Goal: Task Accomplishment & Management: Manage account settings

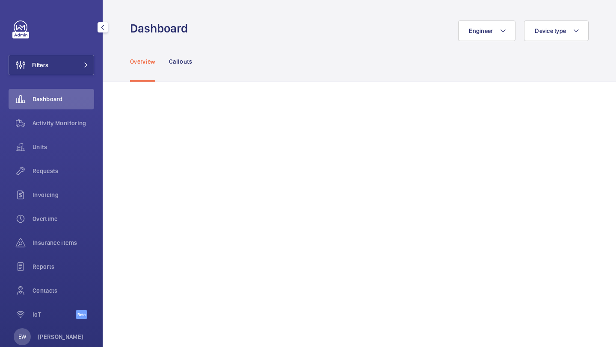
click at [71, 65] on button "Filters" at bounding box center [52, 65] width 86 height 21
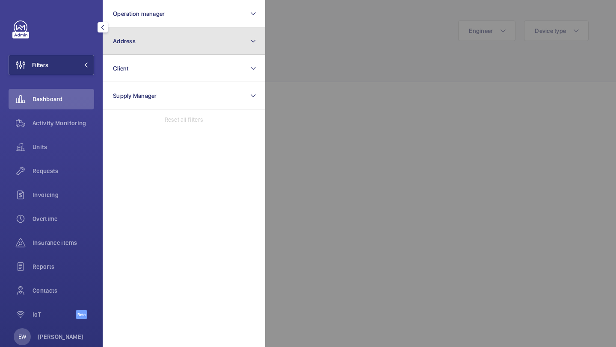
click at [144, 46] on button "Address" at bounding box center [184, 40] width 162 height 27
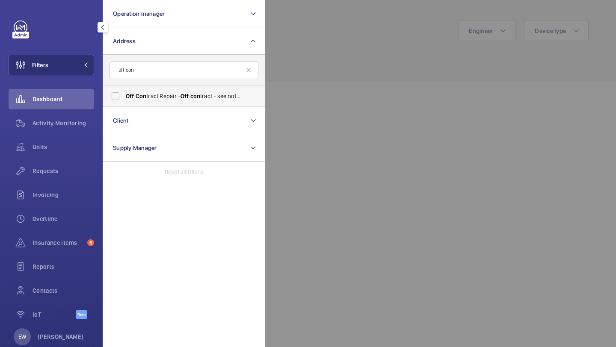
type input "off con"
click at [184, 89] on label "Off Con tract Repair - Off con tract - see notes in description, LONDON XXXX" at bounding box center [177, 96] width 149 height 21
click at [124, 89] on input "Off Con tract Repair - Off con tract - see notes in description, LONDON XXXX" at bounding box center [115, 96] width 17 height 17
checkbox input "true"
click at [78, 162] on div "Requests" at bounding box center [52, 171] width 86 height 21
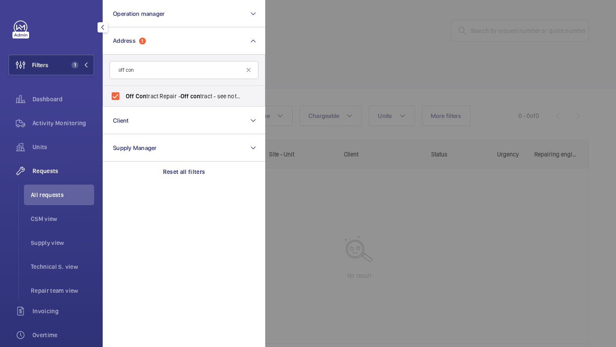
click at [351, 92] on div at bounding box center [573, 173] width 616 height 347
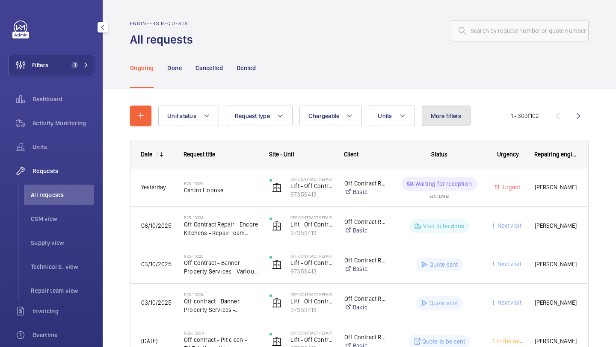
click at [440, 114] on span "More filters" at bounding box center [446, 115] width 31 height 7
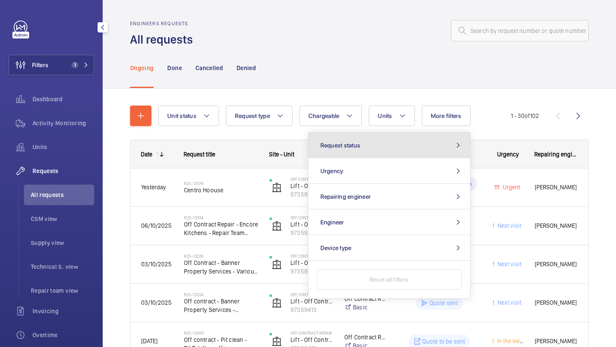
click at [400, 154] on button "Request status" at bounding box center [389, 146] width 162 height 26
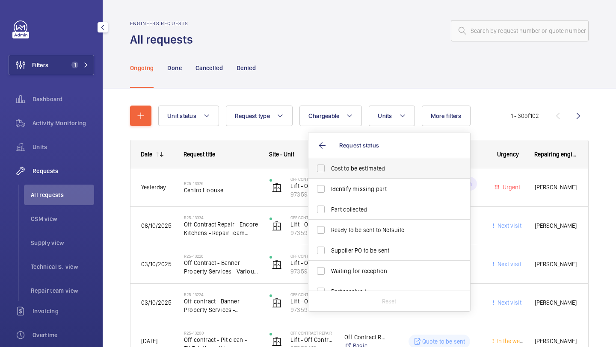
click at [387, 173] on label "Cost to be estimated" at bounding box center [382, 168] width 149 height 21
click at [329, 173] on input "Cost to be estimated" at bounding box center [320, 168] width 17 height 17
checkbox input "true"
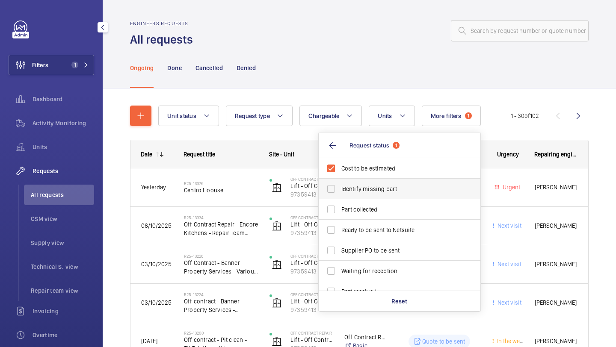
click at [383, 191] on span "Identify missing part" at bounding box center [400, 189] width 118 height 9
click at [340, 191] on input "Identify missing part" at bounding box center [330, 188] width 17 height 17
checkbox input "true"
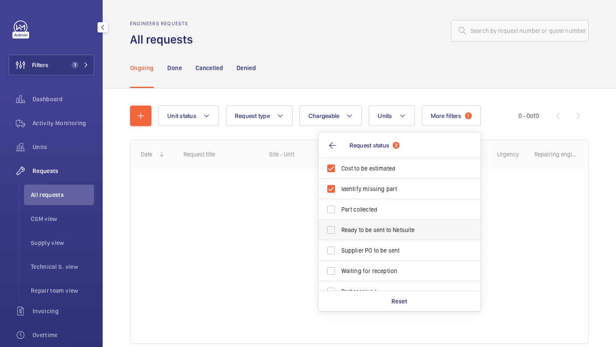
click at [369, 240] on label "Ready to be sent to Netsuite" at bounding box center [393, 230] width 149 height 21
click at [340, 239] on input "Ready to be sent to Netsuite" at bounding box center [330, 229] width 17 height 17
checkbox input "true"
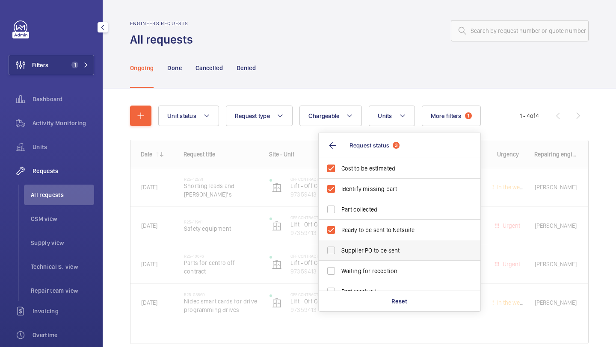
click at [369, 249] on span "Supplier PO to be sent" at bounding box center [400, 250] width 118 height 9
click at [340, 249] on input "Supplier PO to be sent" at bounding box center [330, 250] width 17 height 17
checkbox input "true"
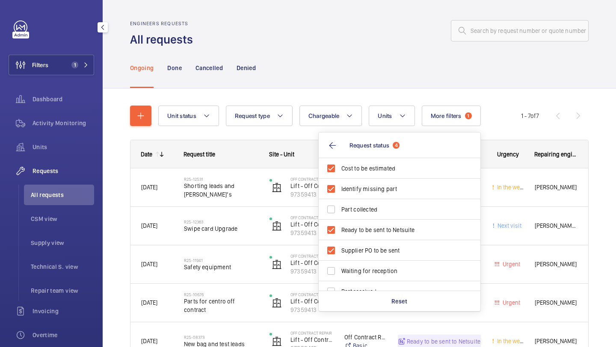
click at [356, 52] on div "Ongoing Done Cancelled Denied" at bounding box center [359, 67] width 458 height 41
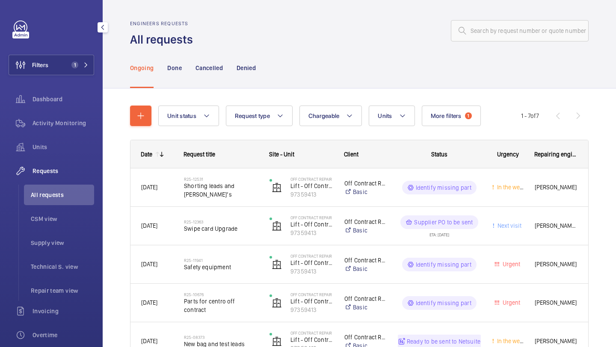
click at [77, 199] on span "All requests" at bounding box center [62, 195] width 63 height 9
click at [63, 77] on div "Filters 1 Dashboard Activity Monitoring Units Requests All requests CSM view Su…" at bounding box center [52, 233] width 86 height 424
drag, startPoint x: 66, startPoint y: 68, endPoint x: 72, endPoint y: 68, distance: 6.0
click at [66, 68] on button "Filters 1" at bounding box center [52, 65] width 86 height 21
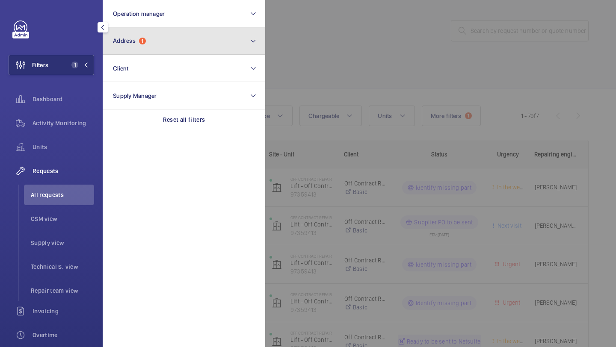
click at [140, 43] on span "Address 1" at bounding box center [129, 40] width 33 height 7
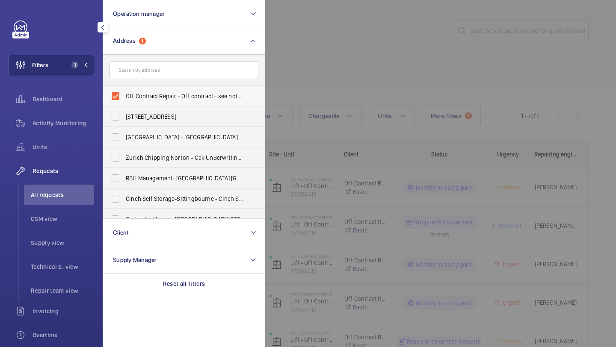
click at [135, 89] on label "Off Contract Repair - Off contract - see notes in description, LONDON XXXX" at bounding box center [177, 96] width 149 height 21
click at [124, 89] on input "Off Contract Repair - Off contract - see notes in description, LONDON XXXX" at bounding box center [115, 96] width 17 height 17
checkbox input "false"
click at [362, 86] on div at bounding box center [573, 173] width 616 height 347
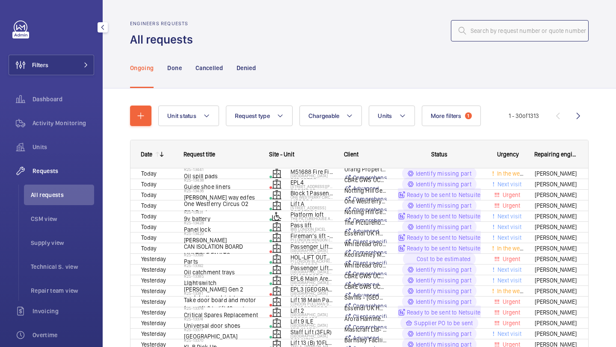
click at [493, 24] on input "text" at bounding box center [520, 30] width 138 height 21
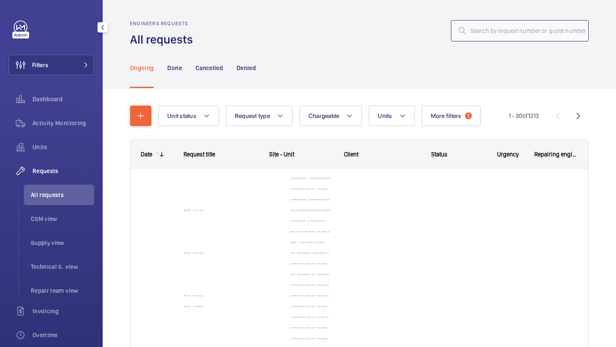
paste input "R25-13436"
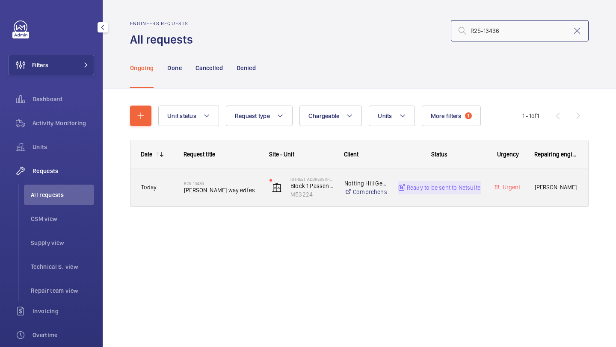
type input "R25-13436"
click at [236, 188] on span "Williams way edfes" at bounding box center [221, 190] width 74 height 9
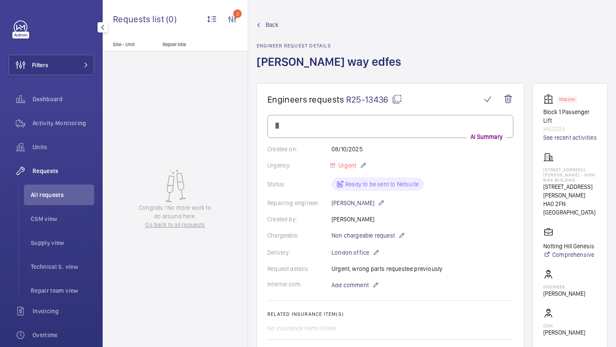
scroll to position [388, 0]
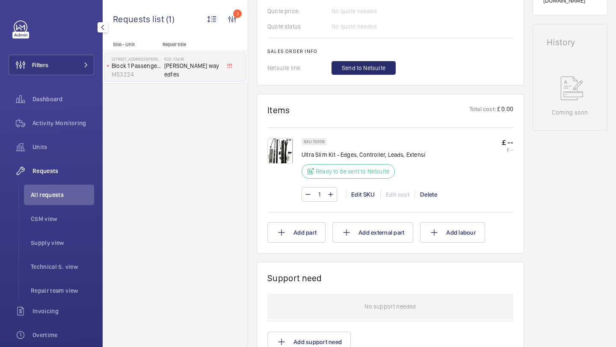
click at [272, 145] on img at bounding box center [280, 151] width 26 height 26
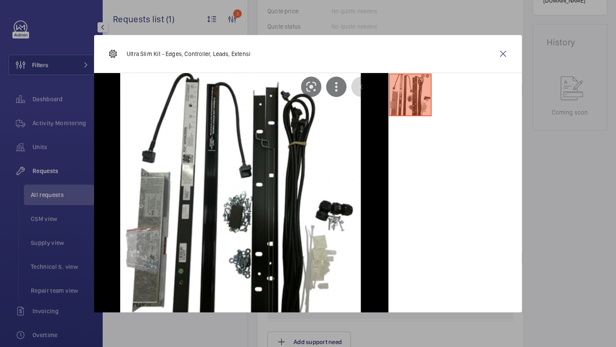
click at [520, 50] on div "Ultra Slim Kit - Edges, Controller, Leads, Extensi" at bounding box center [308, 54] width 428 height 38
click at [496, 54] on wm-front-icon-button at bounding box center [503, 54] width 21 height 21
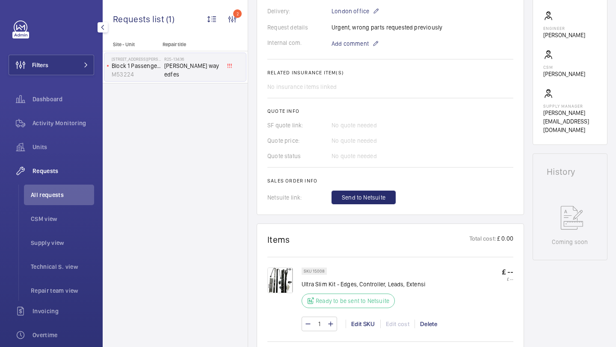
scroll to position [317, 0]
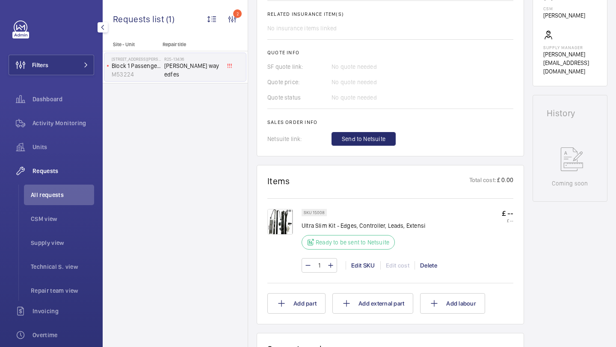
click at [281, 219] on img at bounding box center [280, 222] width 26 height 26
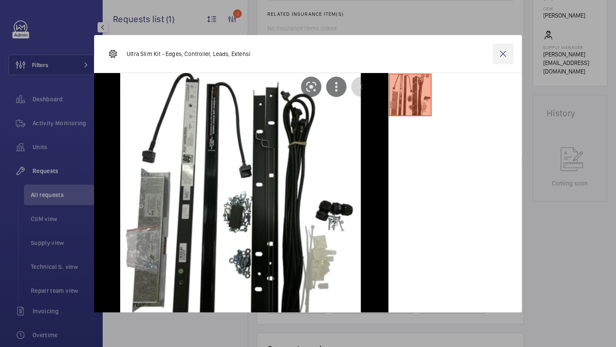
click at [511, 48] on wm-front-icon-button at bounding box center [503, 54] width 21 height 21
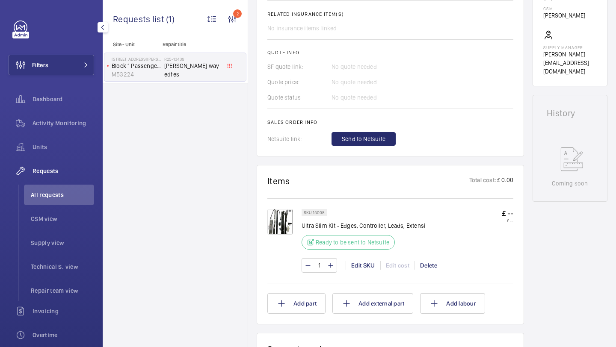
scroll to position [0, 0]
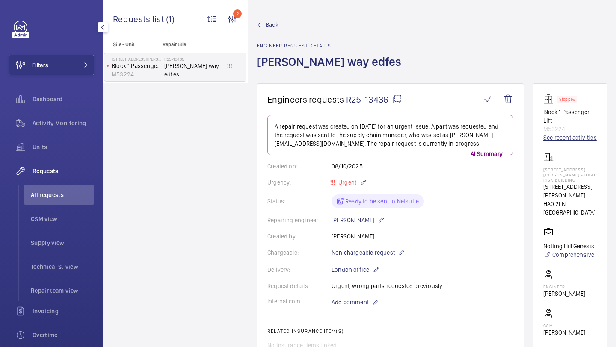
click at [560, 142] on link "See recent activities" at bounding box center [569, 137] width 53 height 9
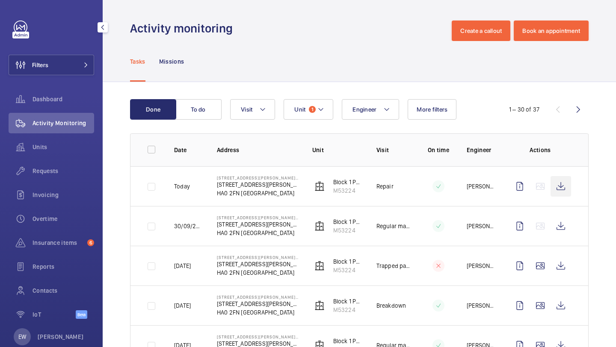
click at [563, 185] on wm-front-icon-button at bounding box center [560, 186] width 21 height 21
click at [551, 189] on wm-front-icon-button at bounding box center [560, 186] width 21 height 21
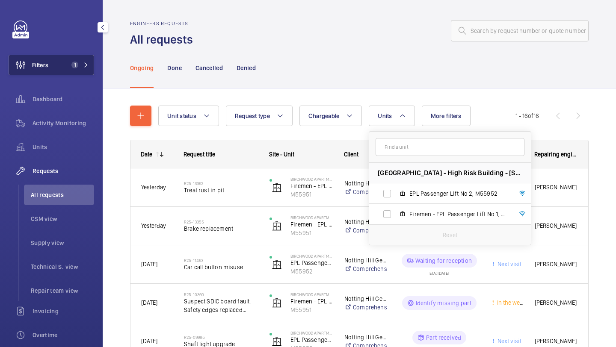
click at [62, 68] on button "Filters 1" at bounding box center [52, 65] width 86 height 21
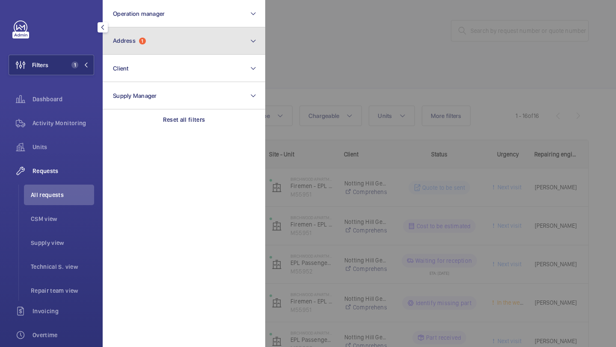
click at [126, 44] on span "Address 1" at bounding box center [129, 40] width 33 height 7
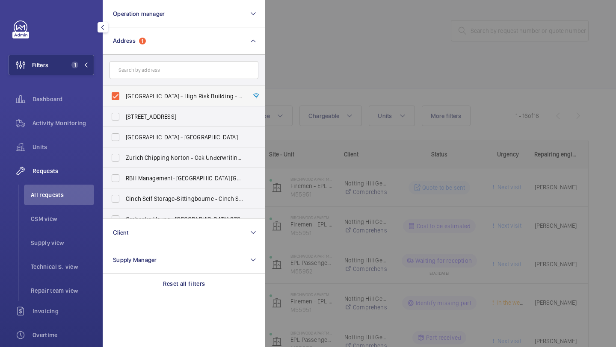
click at [135, 92] on span "Birchwood Apartments - High Risk Building - Birchwood Apartments, LONDON N4 1FR" at bounding box center [185, 96] width 118 height 9
click at [124, 92] on input "Birchwood Apartments - High Risk Building - Birchwood Apartments, LONDON N4 1FR" at bounding box center [115, 96] width 17 height 17
checkbox input "false"
click at [136, 76] on input "text" at bounding box center [183, 70] width 149 height 18
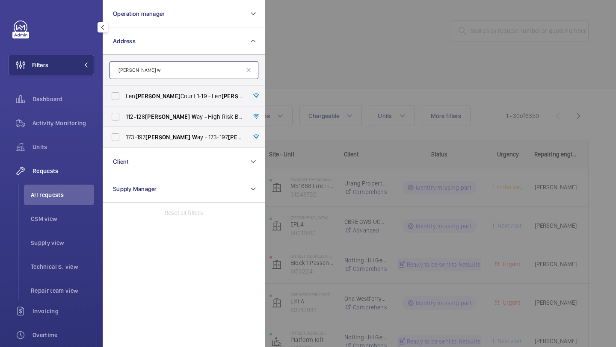
type input "williams w"
click at [162, 136] on span "Williams" at bounding box center [167, 137] width 45 height 7
click at [124, 136] on input "173-197 Williams W ay - 173-197 Williams W ay, LONDON HA0 2F W" at bounding box center [115, 137] width 17 height 17
checkbox input "true"
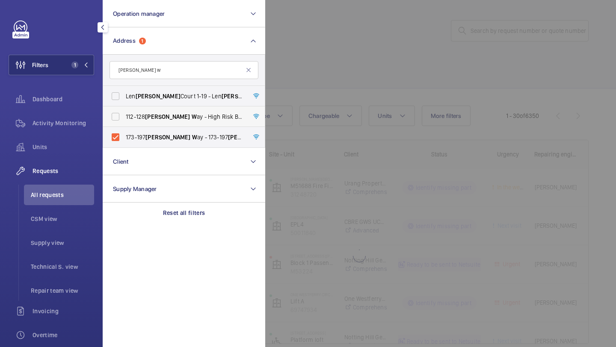
click at [162, 117] on span "Williams" at bounding box center [167, 116] width 45 height 7
click at [124, 117] on input "112-128 Williams W ay - High Risk Building - 112-128 Williams W ay, LONDON HA0 …" at bounding box center [115, 116] width 17 height 17
checkbox input "true"
click at [85, 141] on div "Units" at bounding box center [52, 147] width 86 height 21
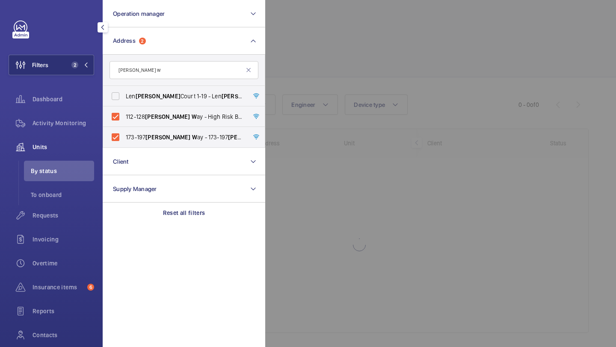
click at [336, 13] on div at bounding box center [573, 173] width 616 height 347
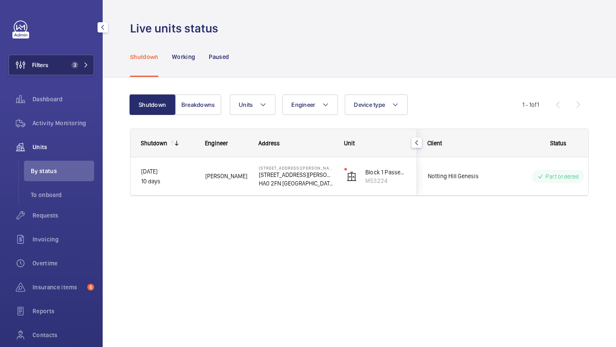
click at [68, 71] on button "Filters 2" at bounding box center [52, 65] width 86 height 21
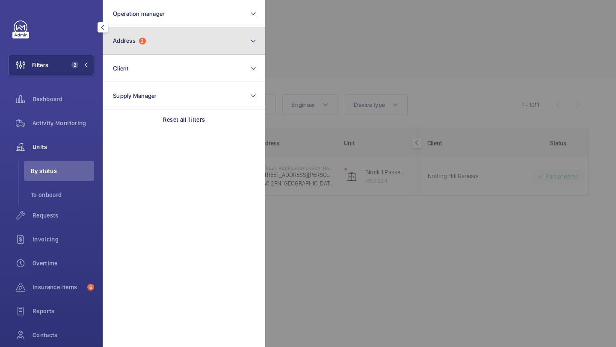
click at [123, 39] on span "Address" at bounding box center [124, 40] width 23 height 7
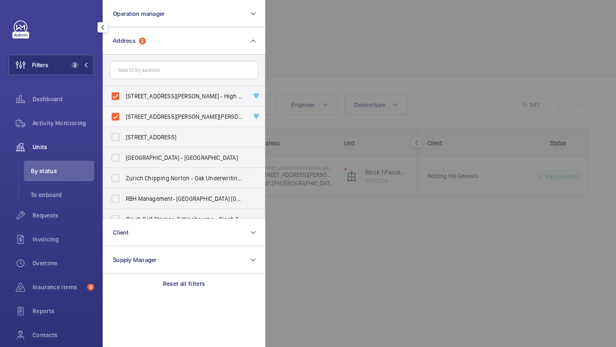
click at [142, 109] on label "173-197 Williams Way - 173-197 Williams Way, LONDON HA0 2FW" at bounding box center [177, 116] width 149 height 21
click at [124, 109] on input "173-197 Williams Way - 173-197 Williams Way, LONDON HA0 2FW" at bounding box center [115, 116] width 17 height 17
checkbox input "false"
click at [347, 50] on div at bounding box center [573, 173] width 616 height 347
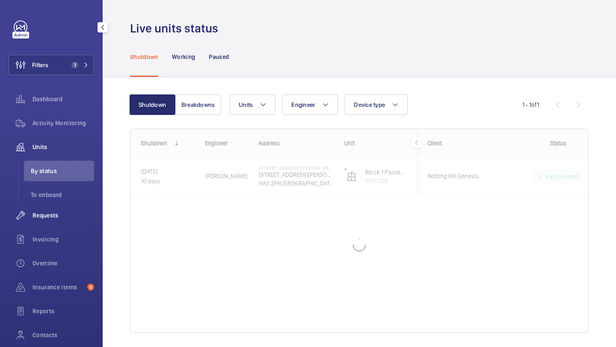
click at [90, 207] on div "Requests" at bounding box center [52, 215] width 86 height 21
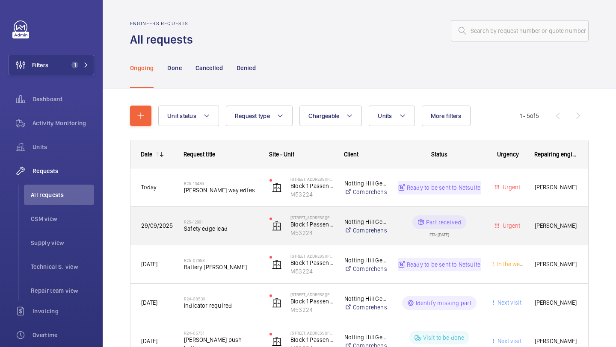
scroll to position [55, 0]
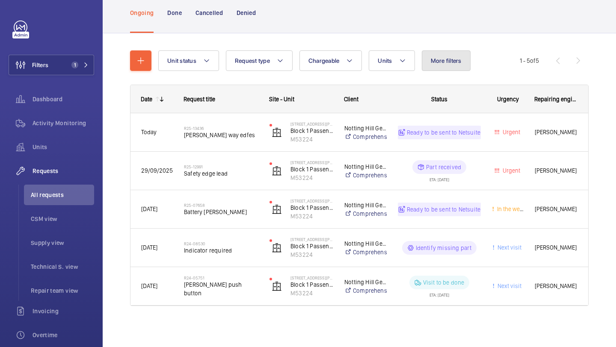
click at [441, 68] on button "More filters" at bounding box center [446, 60] width 49 height 21
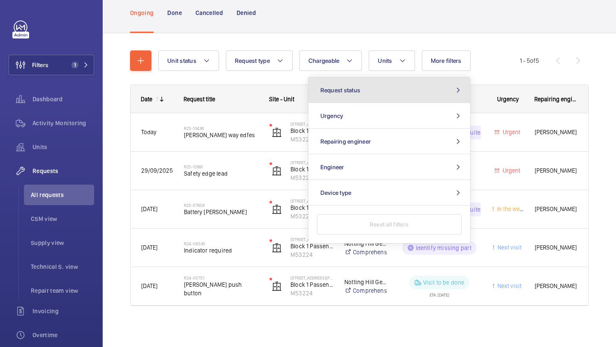
click at [406, 91] on button "Request status" at bounding box center [389, 90] width 162 height 26
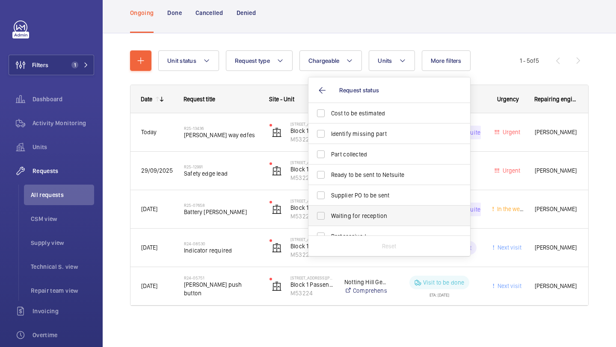
scroll to position [31, 0]
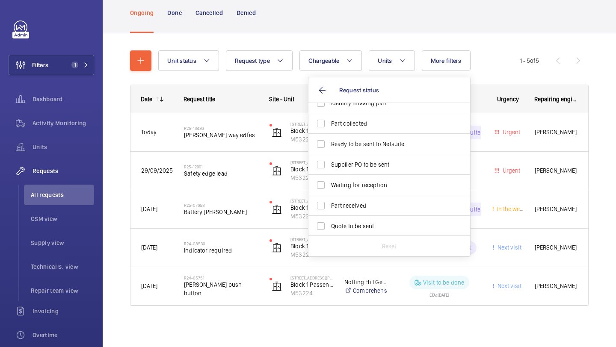
click at [164, 18] on nav "Ongoing Done Cancelled Denied" at bounding box center [193, 12] width 126 height 41
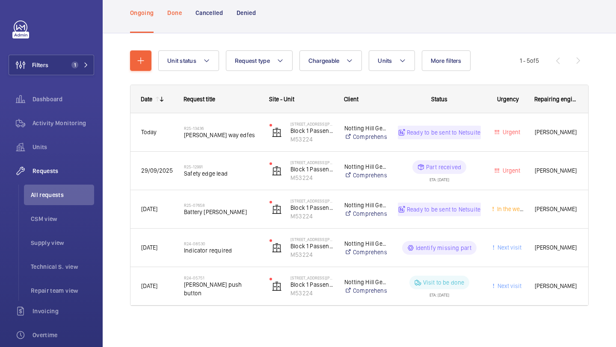
click at [177, 14] on p "Done" at bounding box center [174, 13] width 14 height 9
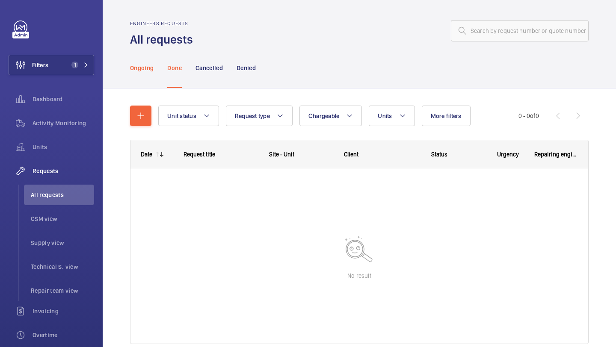
click at [148, 71] on p "Ongoing" at bounding box center [142, 68] width 24 height 9
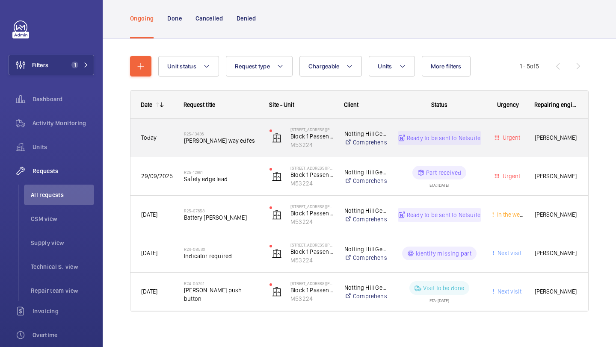
scroll to position [55, 0]
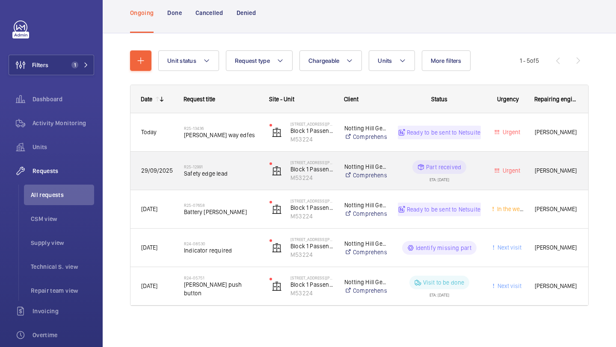
click at [217, 184] on div "R25-12991 Safety edge lead" at bounding box center [216, 171] width 85 height 38
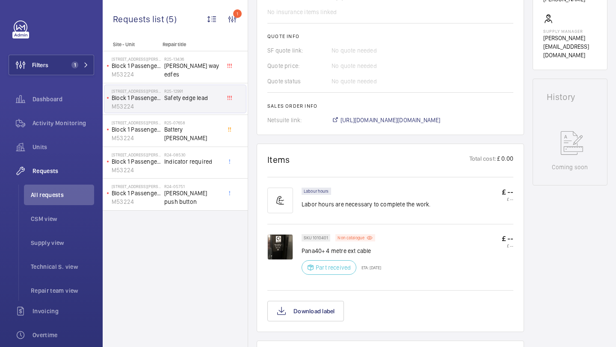
scroll to position [354, 0]
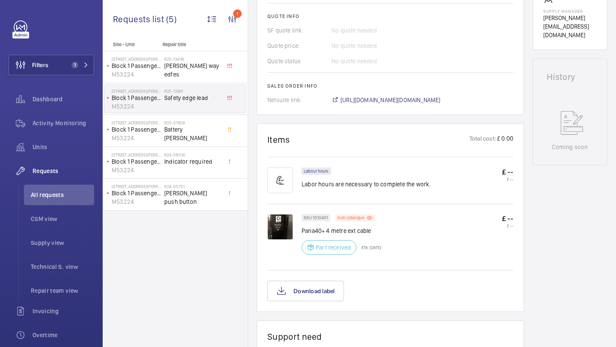
click at [278, 227] on img at bounding box center [280, 227] width 26 height 26
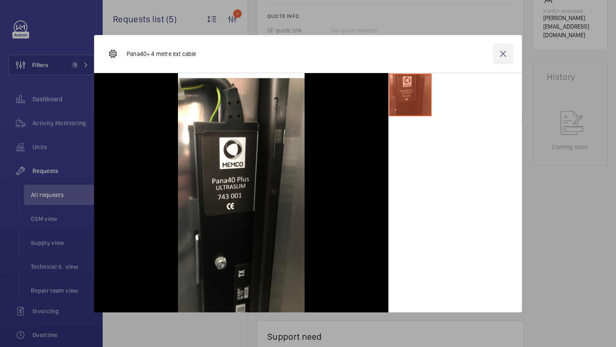
click at [500, 57] on wm-front-icon-button at bounding box center [503, 54] width 21 height 21
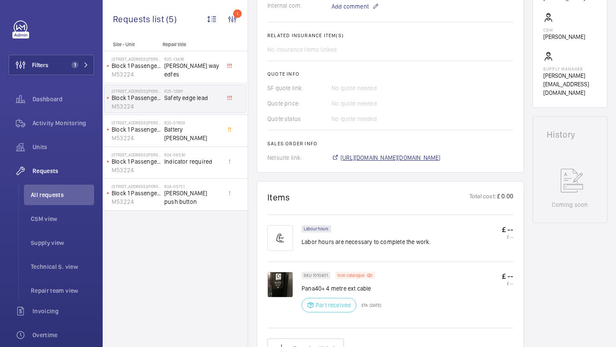
scroll to position [153, 0]
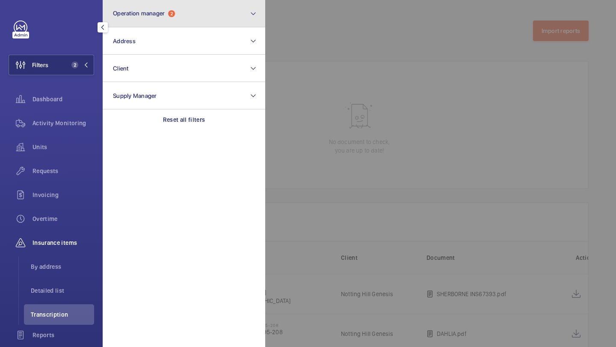
click at [164, 2] on button "Operation manager 2" at bounding box center [184, 13] width 162 height 27
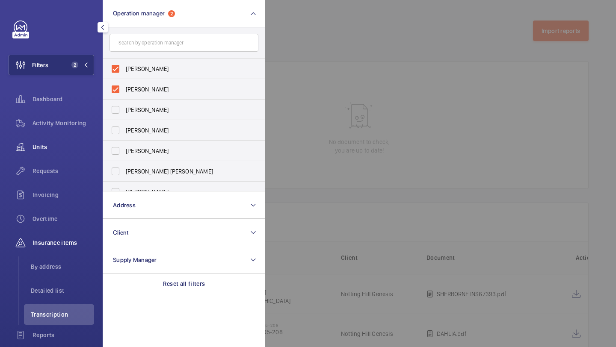
click at [71, 157] on div "Units" at bounding box center [52, 147] width 86 height 21
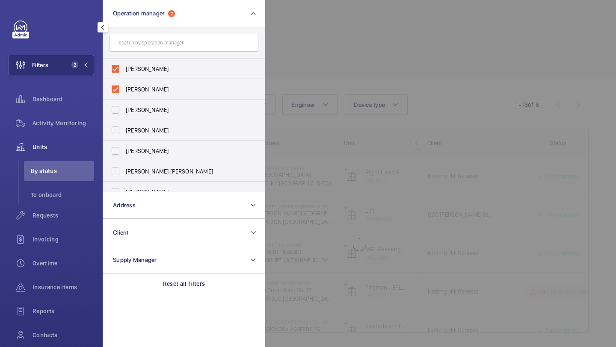
click at [310, 32] on div at bounding box center [573, 173] width 616 height 347
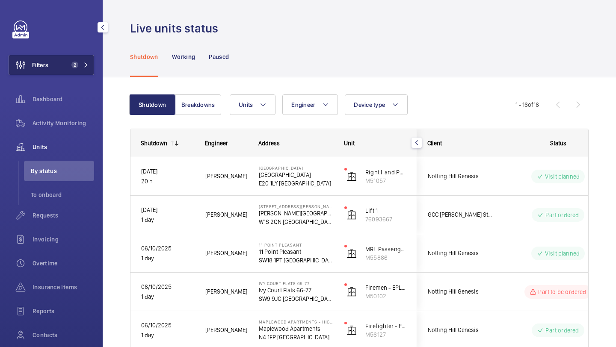
click at [81, 71] on button "Filters 2" at bounding box center [52, 65] width 86 height 21
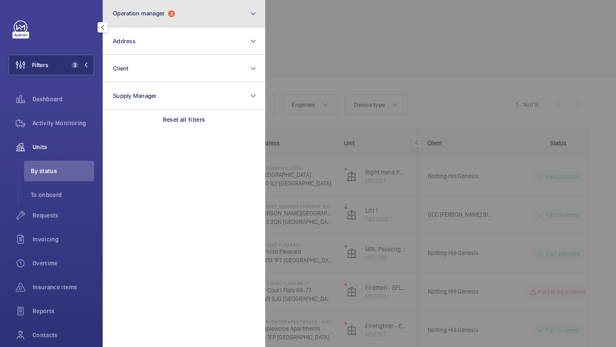
click at [132, 25] on button "Operation manager 2" at bounding box center [184, 13] width 162 height 27
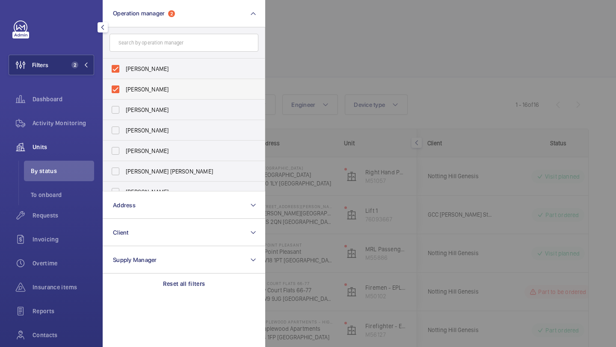
click at [139, 91] on span "Alex Waterman" at bounding box center [185, 89] width 118 height 9
click at [124, 91] on input "Alex Waterman" at bounding box center [115, 89] width 17 height 17
checkbox input "false"
click at [331, 51] on div at bounding box center [573, 173] width 616 height 347
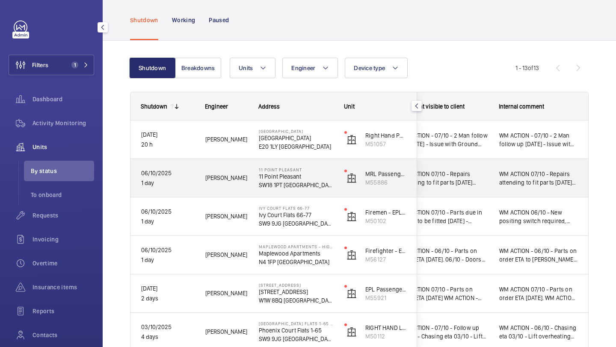
scroll to position [37, 0]
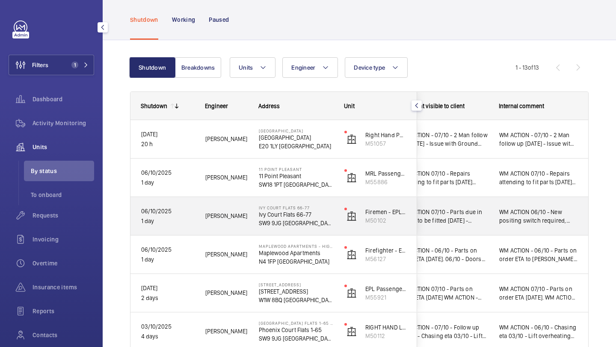
click at [466, 203] on div "WM ACTION 07/10 - Parts due in Thursday to be fitted Friday 07/10 - Chasing sup…" at bounding box center [438, 216] width 99 height 37
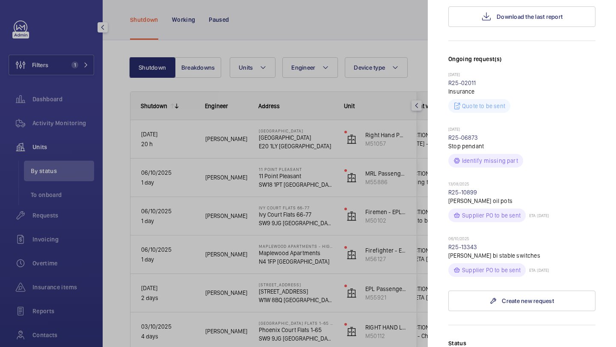
scroll to position [334, 0]
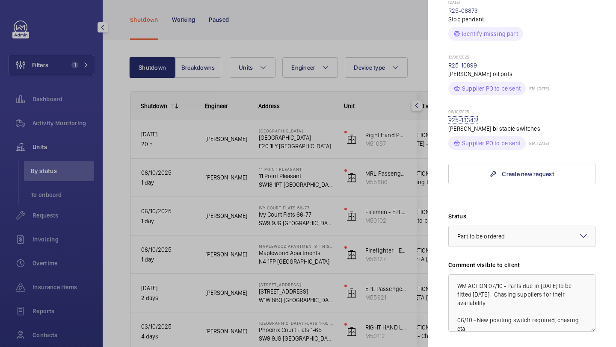
click at [472, 117] on link "R25-13343" at bounding box center [462, 120] width 29 height 7
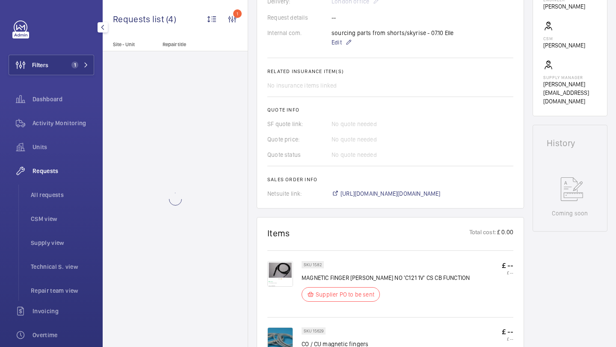
scroll to position [430, 0]
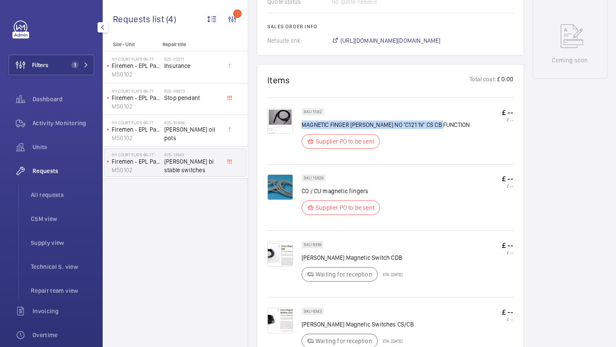
drag, startPoint x: 457, startPoint y: 126, endPoint x: 302, endPoint y: 127, distance: 154.4
click at [302, 127] on div "SKU 1582 MAGNETIC FINGER ORONA NO 'C121 1V' CS CB FUNCTION Supplier PO to be se…" at bounding box center [407, 131] width 212 height 46
copy p "MAGNETIC FINGER ORONA NO 'C121 1V' CS CB FUNCTION"
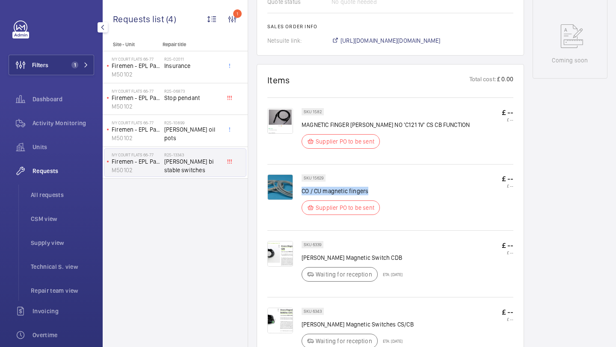
drag, startPoint x: 370, startPoint y: 194, endPoint x: 304, endPoint y: 194, distance: 66.3
click at [303, 194] on p "CO / CU magnetic fingers" at bounding box center [340, 191] width 78 height 9
copy p "O / CU magnetic fingers"
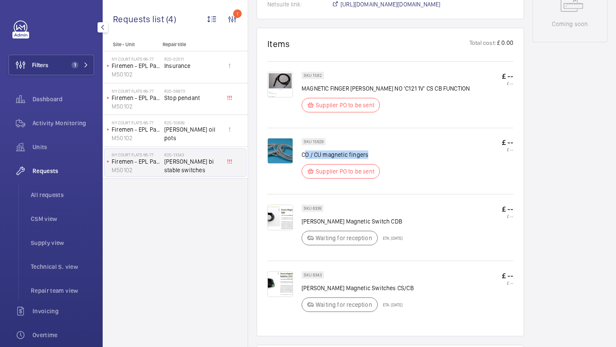
scroll to position [519, 0]
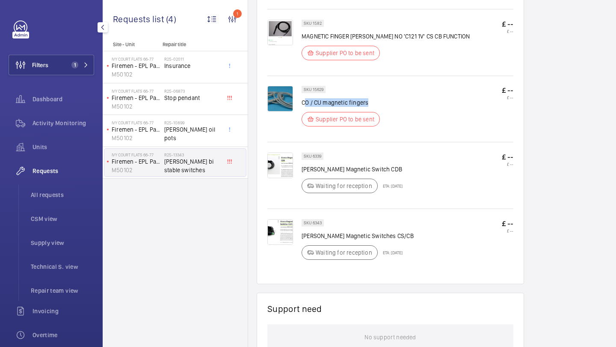
click at [283, 101] on img at bounding box center [280, 99] width 26 height 26
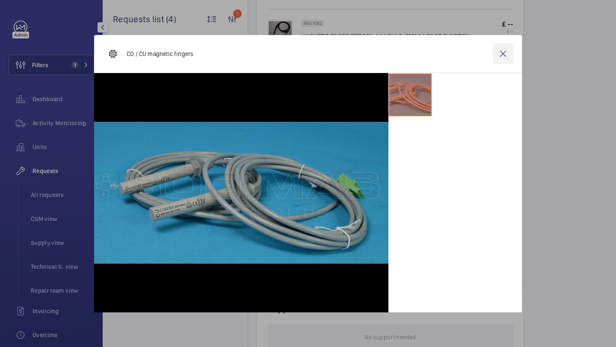
click at [506, 54] on wm-front-icon-button at bounding box center [503, 54] width 21 height 21
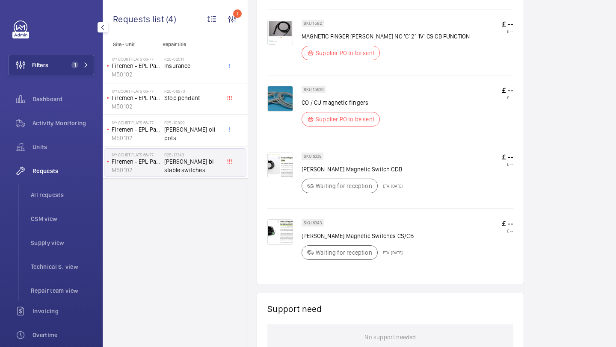
click at [283, 21] on img at bounding box center [280, 33] width 26 height 26
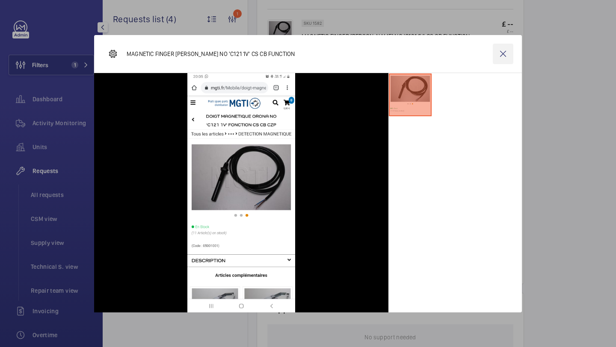
click at [498, 53] on wm-front-icon-button at bounding box center [503, 54] width 21 height 21
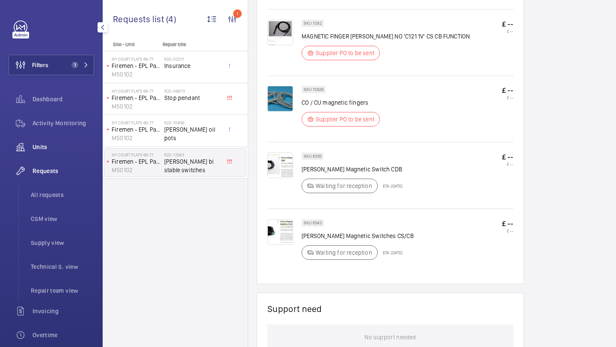
click at [51, 145] on span "Units" at bounding box center [63, 147] width 62 height 9
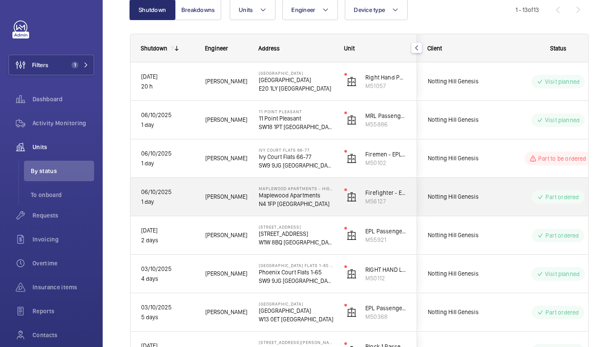
scroll to position [97, 0]
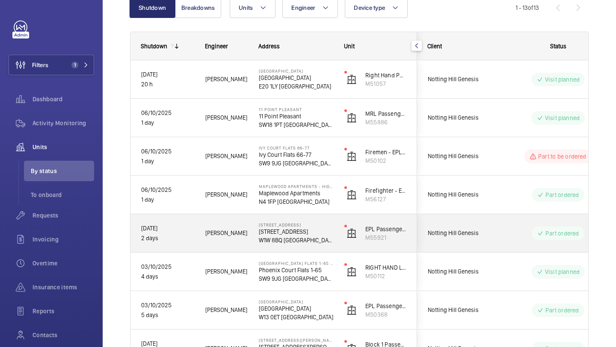
click at [487, 222] on div "Notting Hill Genesis" at bounding box center [455, 233] width 76 height 27
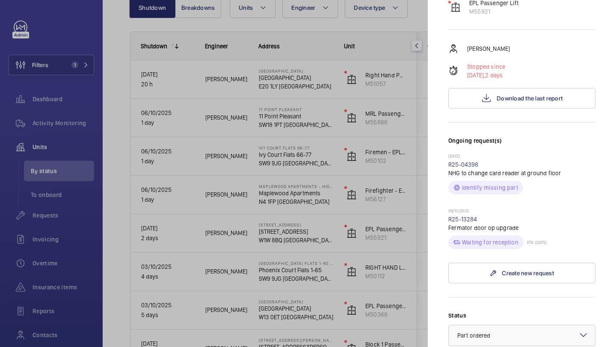
scroll to position [126, 0]
click at [375, 262] on div at bounding box center [308, 173] width 616 height 347
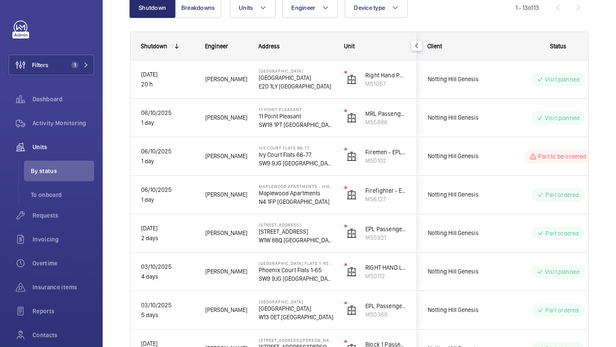
scroll to position [0, 0]
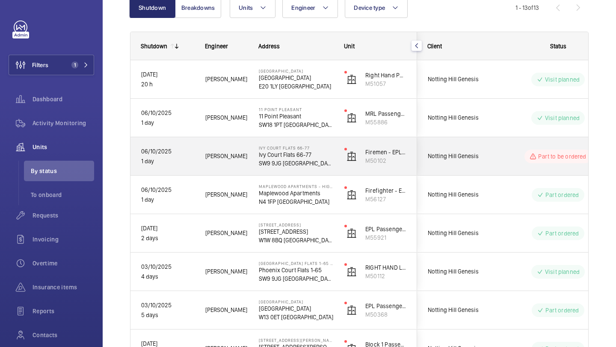
click at [475, 158] on span "Notting Hill Genesis" at bounding box center [461, 156] width 66 height 10
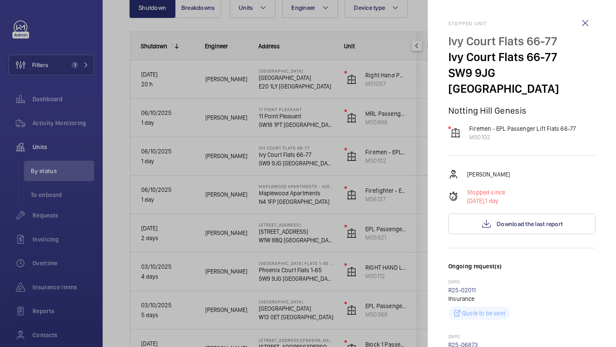
click at [382, 196] on div at bounding box center [308, 173] width 616 height 347
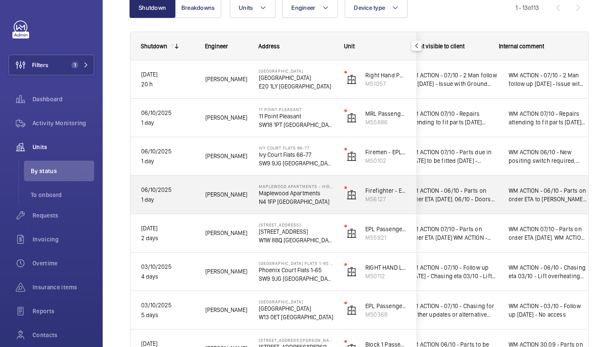
scroll to position [0, 223]
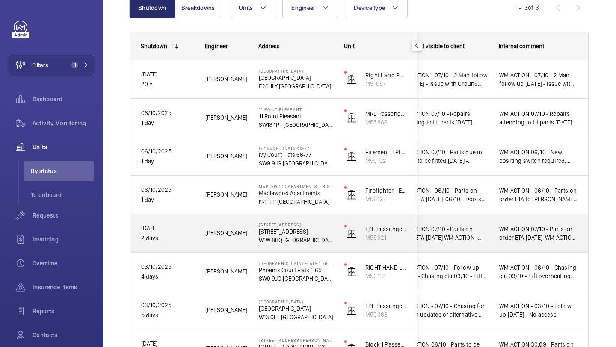
click at [511, 220] on div "WM ACTION 07/10 - Parts on order ETA Thursday. WM ACTION - 06/10 - Sourcing upg…" at bounding box center [538, 233] width 99 height 37
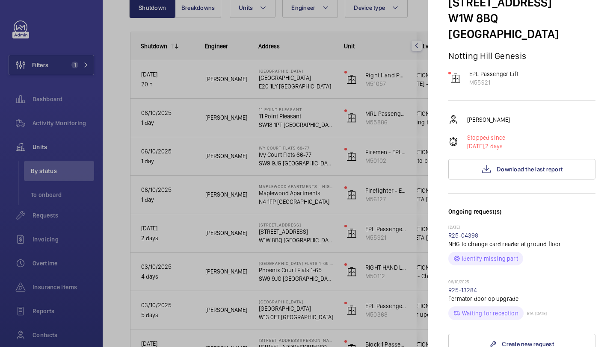
scroll to position [118, 0]
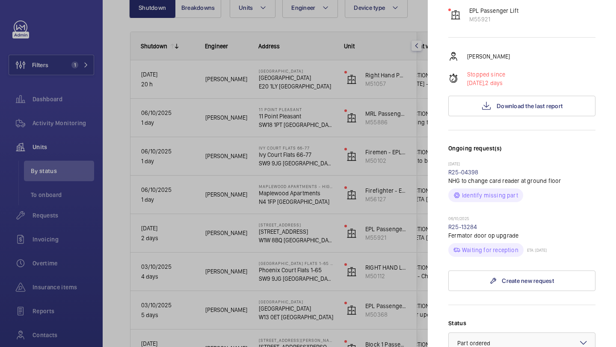
click at [354, 286] on div at bounding box center [308, 173] width 616 height 347
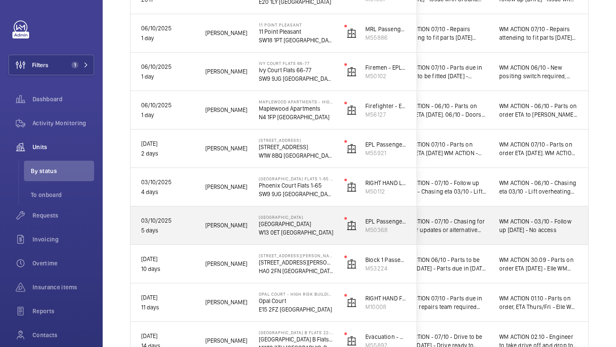
scroll to position [183, 0]
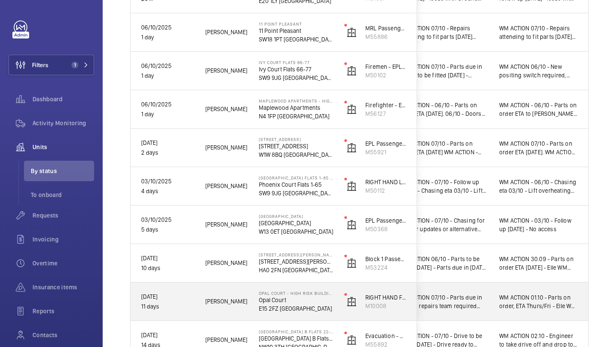
click at [484, 294] on span "WM ACTION 07/10 - Parts due in today, repairs team required 01.10 - Parts on or…" at bounding box center [443, 301] width 89 height 17
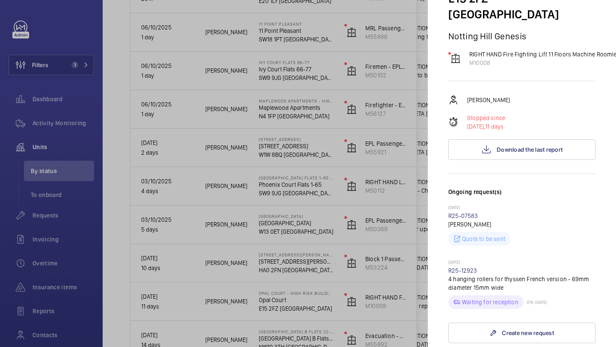
scroll to position [186, 0]
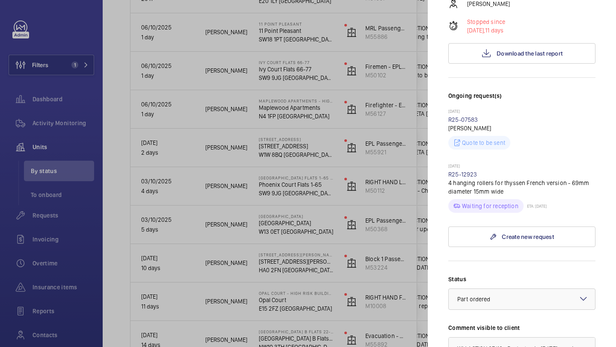
click at [381, 262] on div at bounding box center [308, 173] width 616 height 347
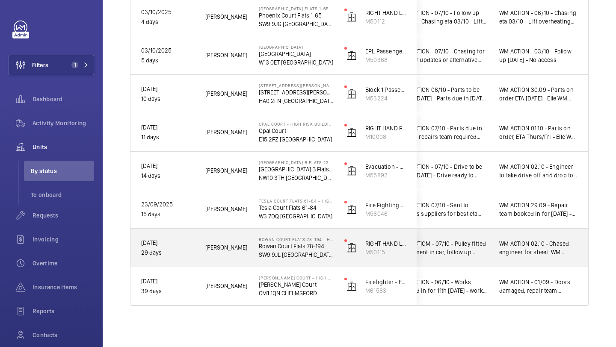
scroll to position [0, 0]
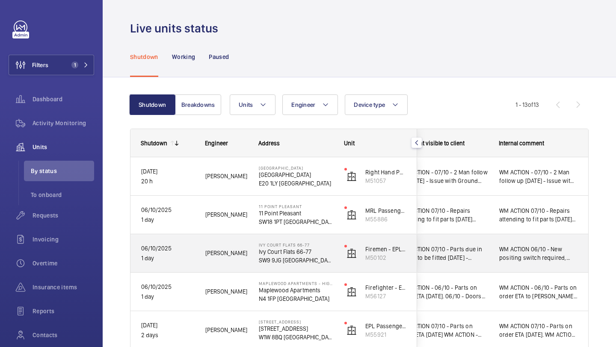
click at [441, 236] on div "WM ACTION 07/10 - Parts due in Thursday to be fitted Friday 07/10 - Chasing sup…" at bounding box center [438, 253] width 99 height 37
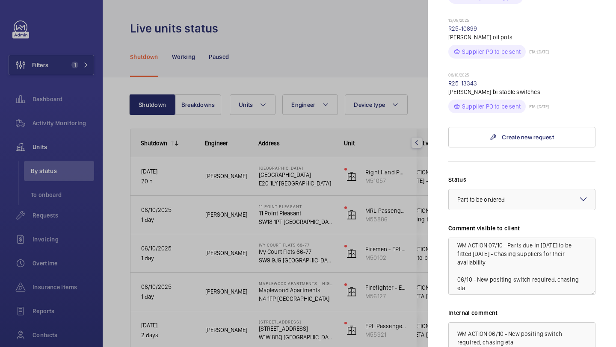
scroll to position [3, 0]
click at [454, 80] on link "R25-13343" at bounding box center [462, 83] width 29 height 7
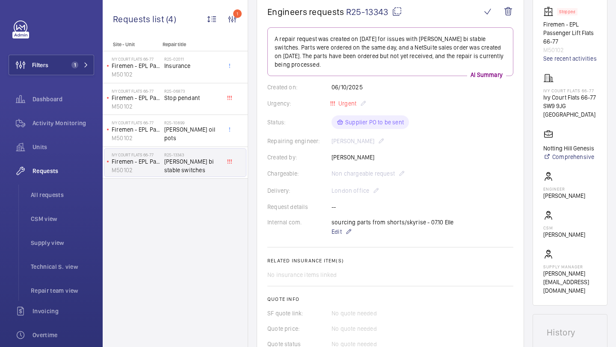
scroll to position [26, 0]
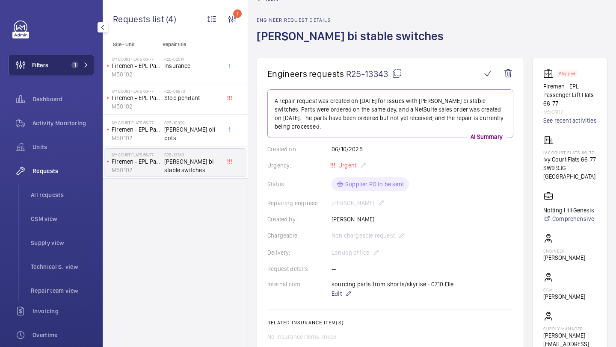
click at [75, 67] on span "1" at bounding box center [74, 65] width 7 height 7
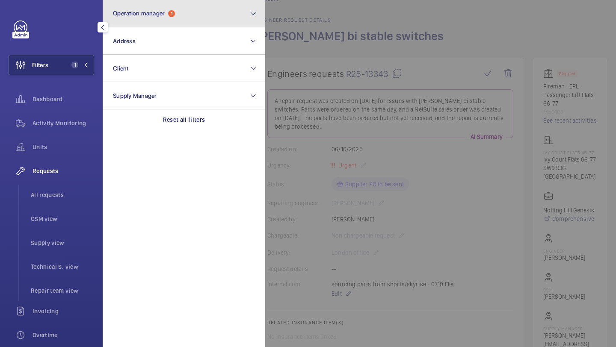
click at [146, 7] on button "Operation manager 1" at bounding box center [184, 13] width 162 height 27
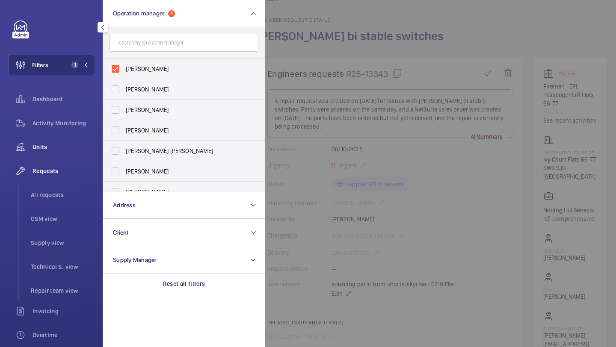
click at [63, 143] on span "Units" at bounding box center [63, 147] width 62 height 9
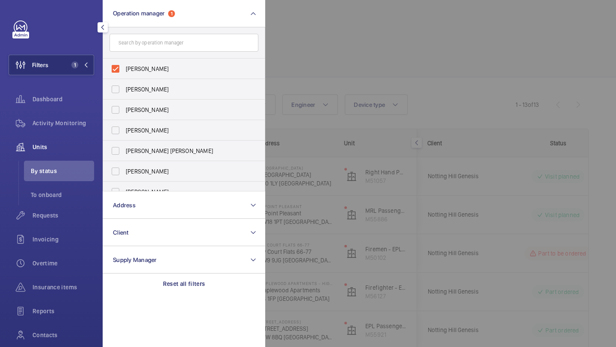
click at [318, 20] on div at bounding box center [573, 173] width 616 height 347
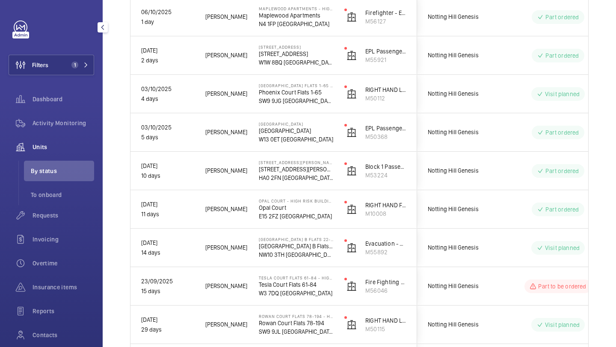
scroll to position [324, 0]
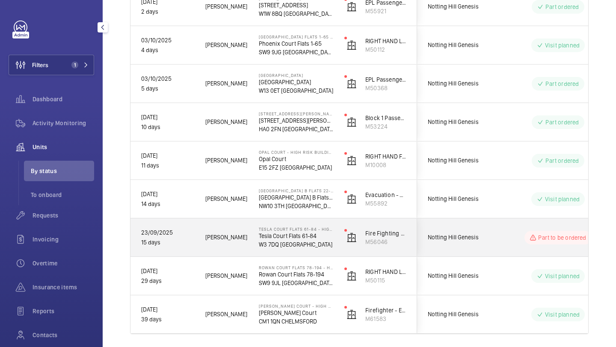
click at [488, 221] on div "Notting Hill Genesis" at bounding box center [455, 237] width 77 height 38
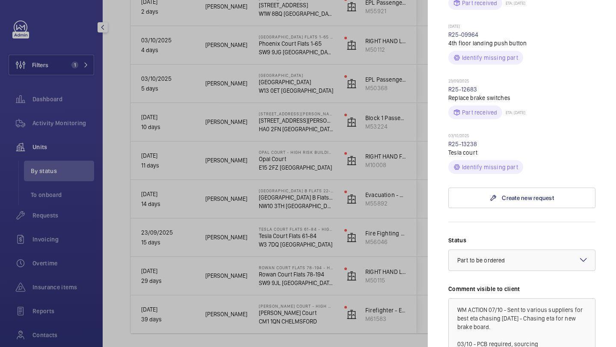
scroll to position [384, 0]
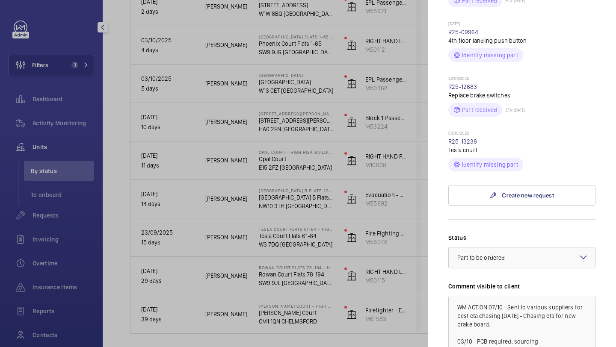
click at [575, 76] on p "23/09/2025" at bounding box center [521, 79] width 147 height 7
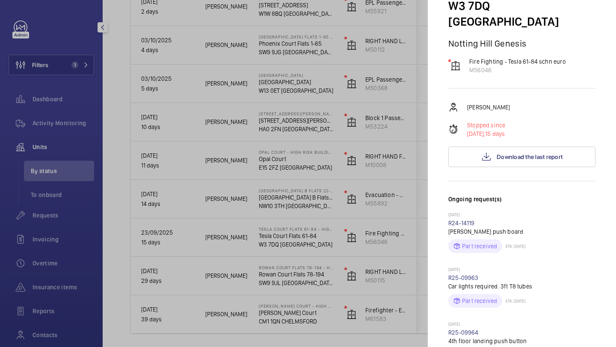
scroll to position [0, 0]
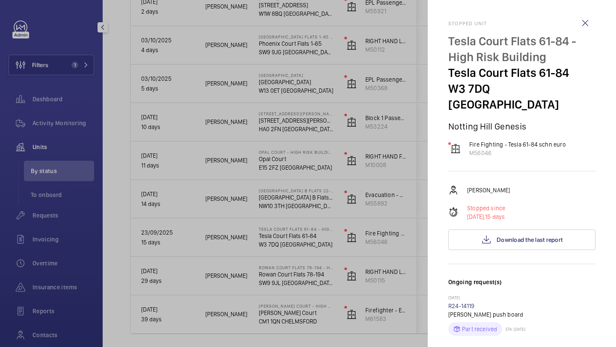
click at [55, 57] on div at bounding box center [308, 173] width 616 height 347
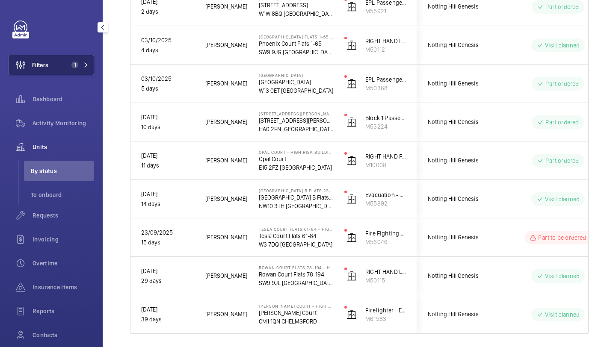
click at [57, 64] on button "Filters 1" at bounding box center [52, 65] width 86 height 21
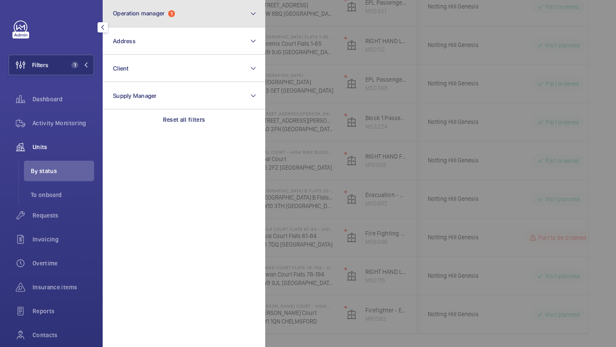
click at [139, 16] on span "Operation manager" at bounding box center [139, 13] width 52 height 7
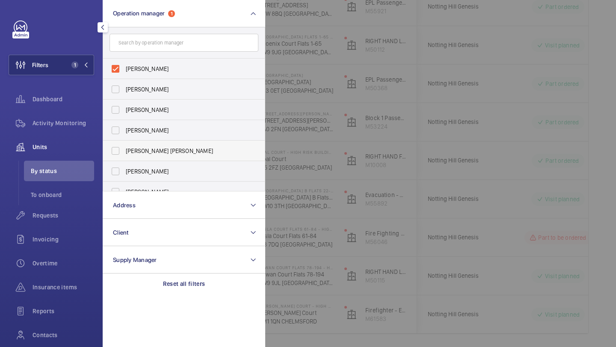
scroll to position [32, 0]
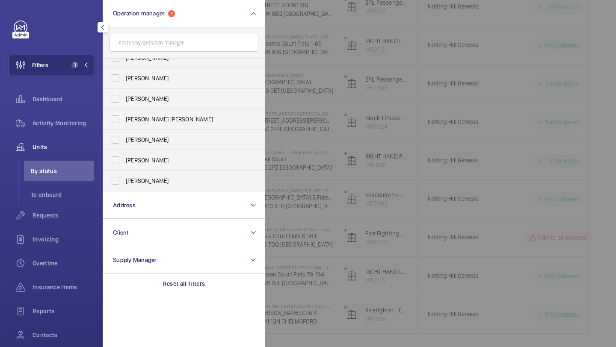
click at [68, 21] on div at bounding box center [54, 28] width 80 height 14
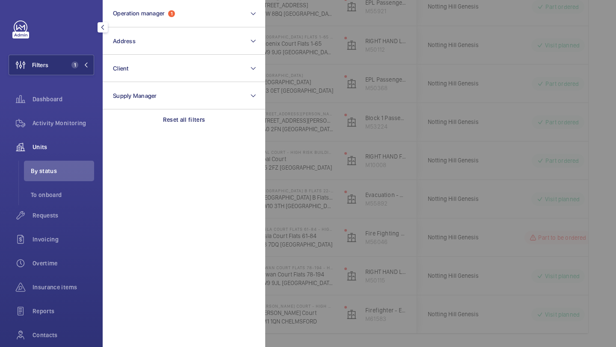
click at [343, 69] on div at bounding box center [573, 173] width 616 height 347
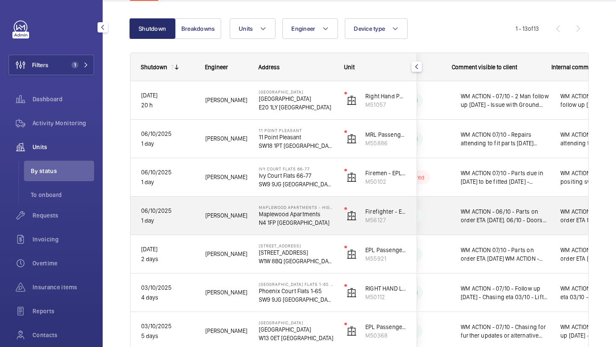
scroll to position [0, 0]
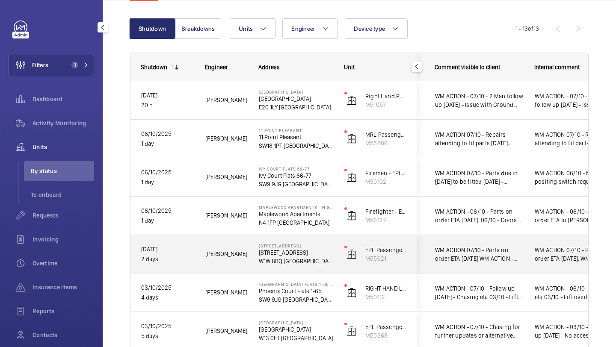
click at [474, 242] on div "WM ACTION 07/10 - Parts on order ETA Friday WM ACTION - 07/10 - Chasing eta for…" at bounding box center [474, 254] width 99 height 37
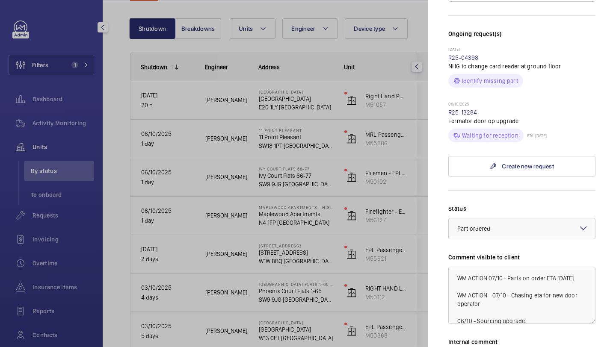
click at [370, 220] on div at bounding box center [308, 173] width 616 height 347
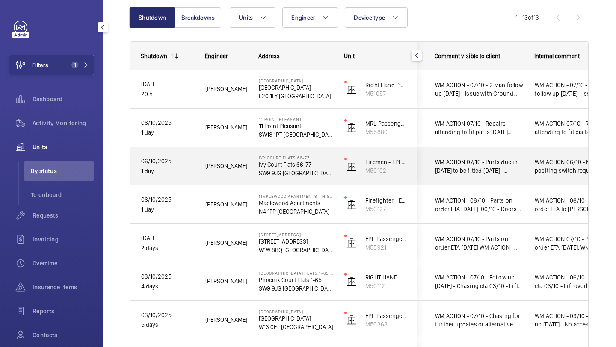
click at [509, 167] on span "WM ACTION 07/10 - Parts due in Thursday to be fitted Friday 07/10 - Chasing sup…" at bounding box center [479, 166] width 89 height 17
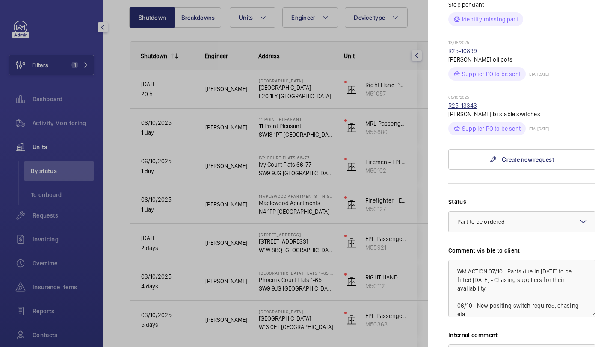
click at [472, 102] on link "R25-13343" at bounding box center [462, 105] width 29 height 7
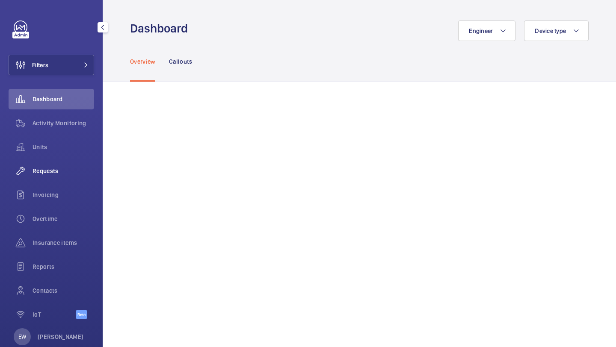
click at [59, 177] on div "Requests" at bounding box center [52, 171] width 86 height 21
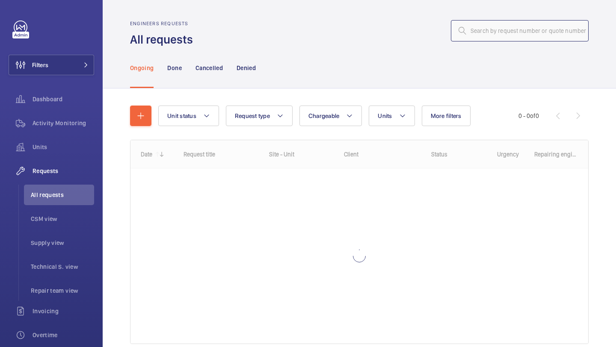
click at [492, 34] on input "text" at bounding box center [520, 30] width 138 height 21
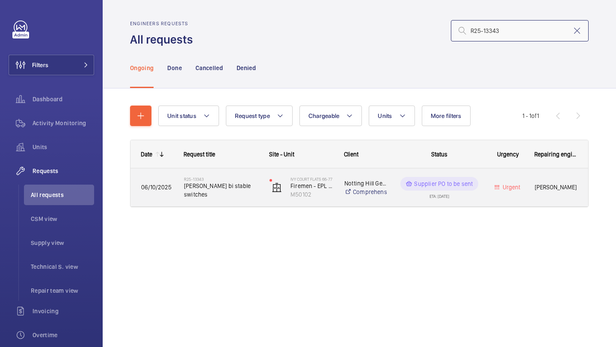
type input "R25-13343"
click at [231, 182] on h2 "R25-13343" at bounding box center [221, 179] width 74 height 5
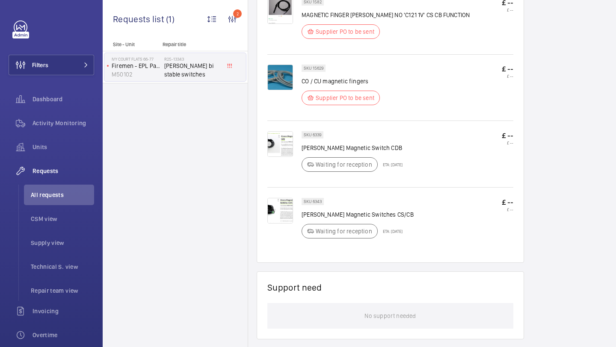
scroll to position [419, 0]
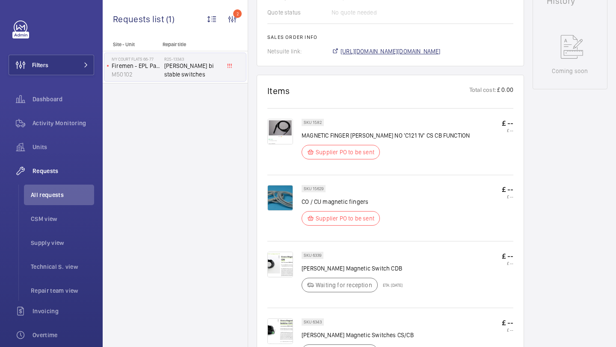
click at [385, 53] on span "[URL][DOMAIN_NAME][DOMAIN_NAME]" at bounding box center [390, 51] width 100 height 9
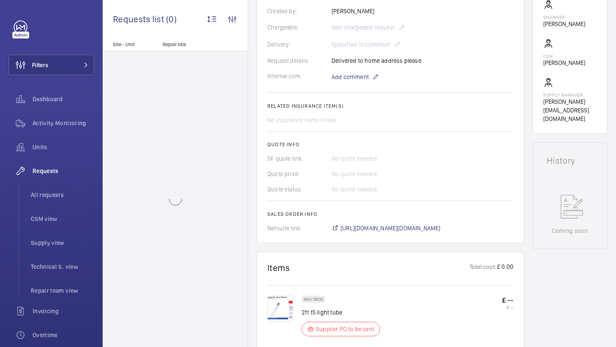
scroll to position [389, 0]
